Goal: Task Accomplishment & Management: Use online tool/utility

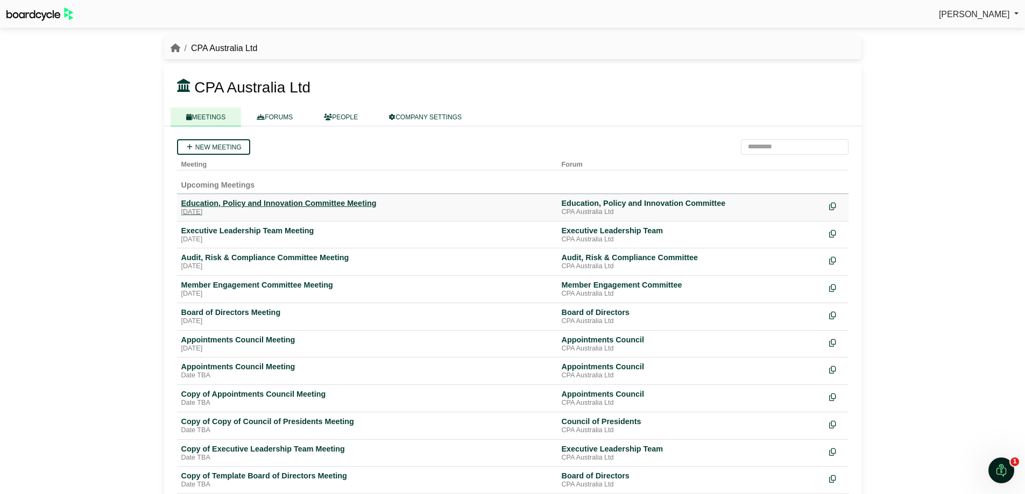
drag, startPoint x: 336, startPoint y: 203, endPoint x: 356, endPoint y: 207, distance: 20.8
click at [336, 202] on div "Education, Policy and Innovation Committee Meeting" at bounding box center [367, 203] width 372 height 10
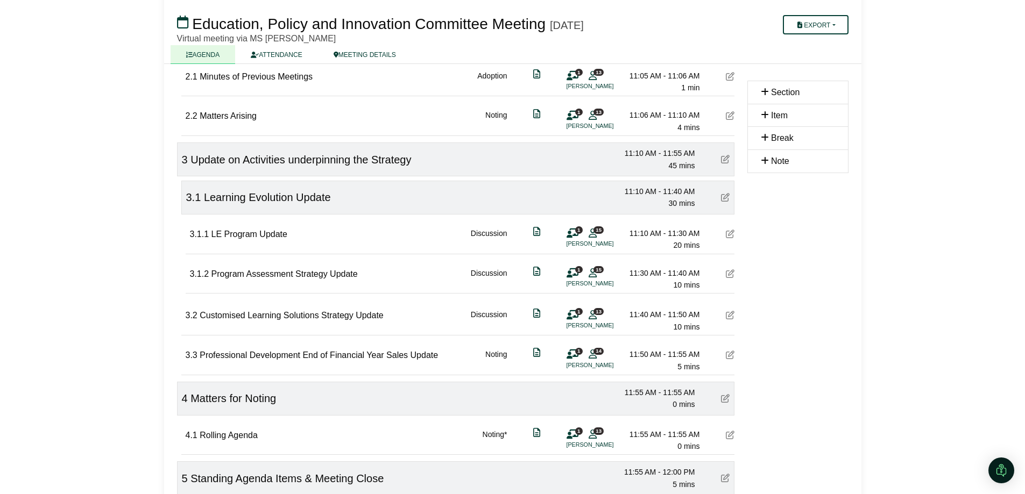
scroll to position [415, 0]
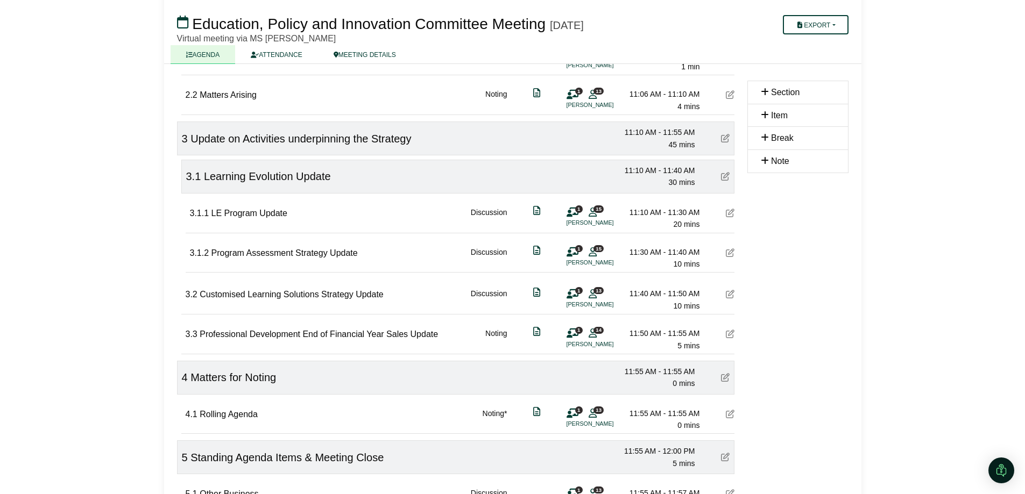
click at [729, 336] on icon at bounding box center [730, 334] width 9 height 9
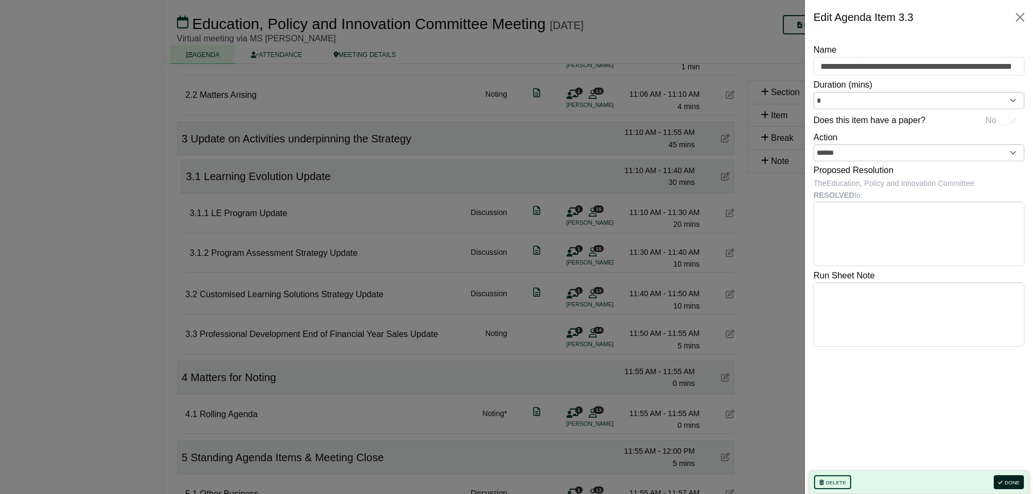
click at [1011, 485] on button "Done" at bounding box center [1008, 482] width 30 height 14
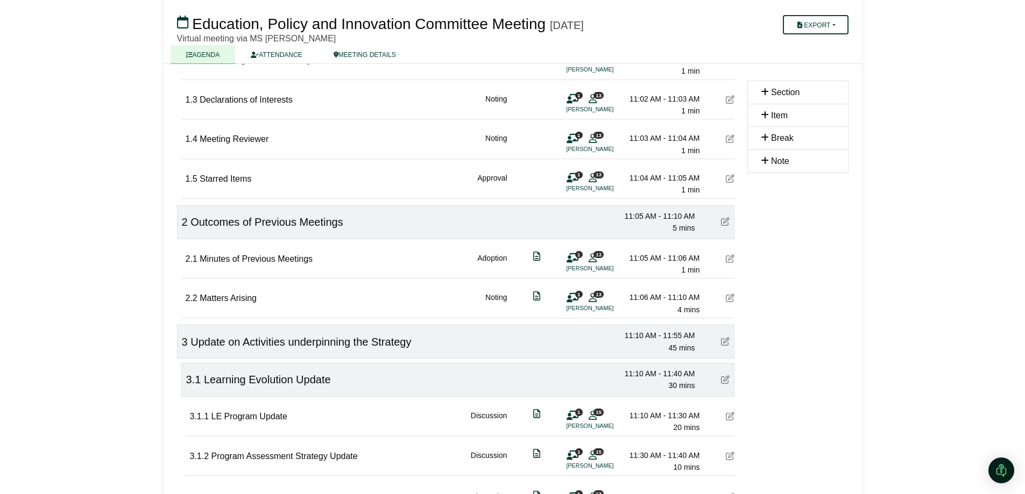
scroll to position [0, 0]
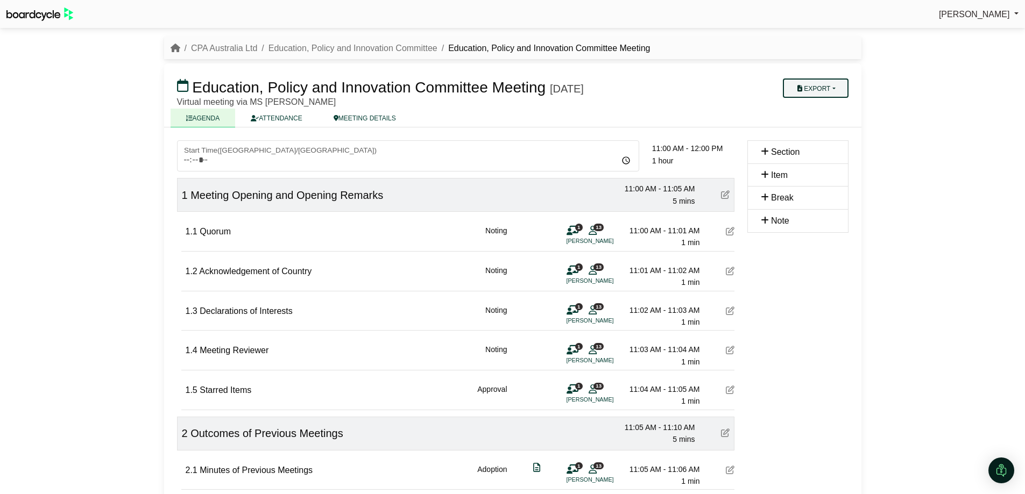
click at [833, 87] on button "Export" at bounding box center [815, 88] width 65 height 19
click at [842, 158] on link "Diligent Bookbuilder" at bounding box center [826, 155] width 94 height 16
